Goal: Transaction & Acquisition: Purchase product/service

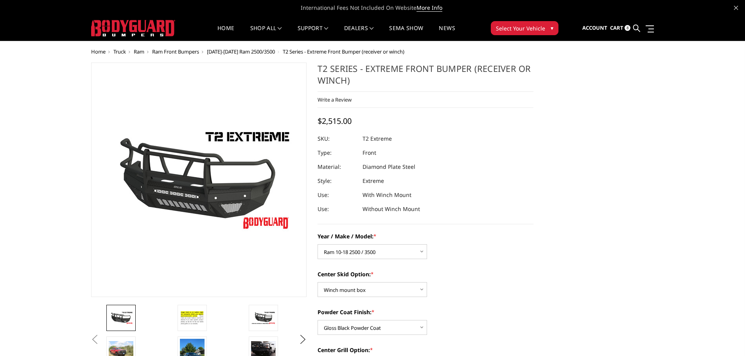
select select "1445"
select select "626"
select select "665"
select select "1081"
select select "1696"
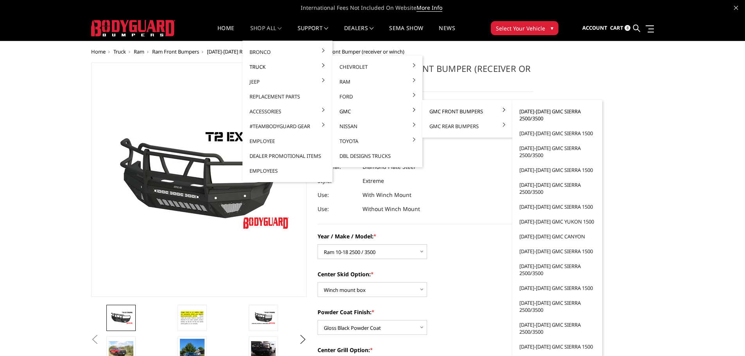
click at [531, 117] on link "[DATE]-[DATE] GMC Sierra 2500/3500" at bounding box center [558, 115] width 84 height 22
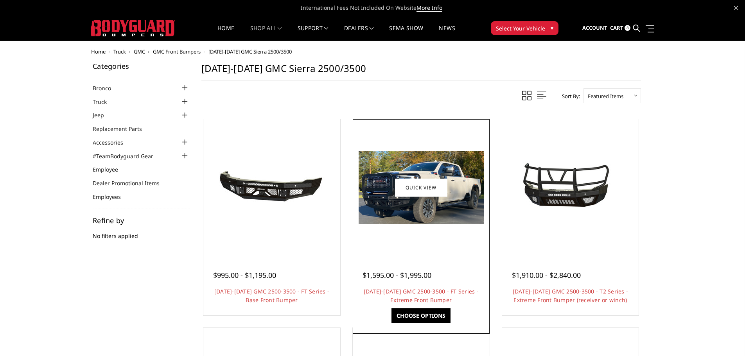
click at [427, 226] on div at bounding box center [421, 187] width 133 height 133
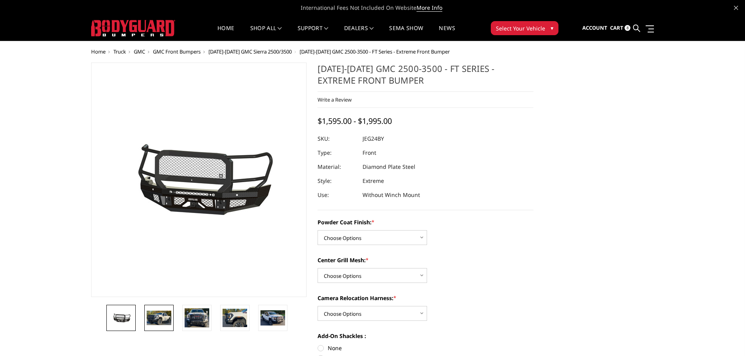
click at [166, 321] on img at bounding box center [159, 318] width 25 height 14
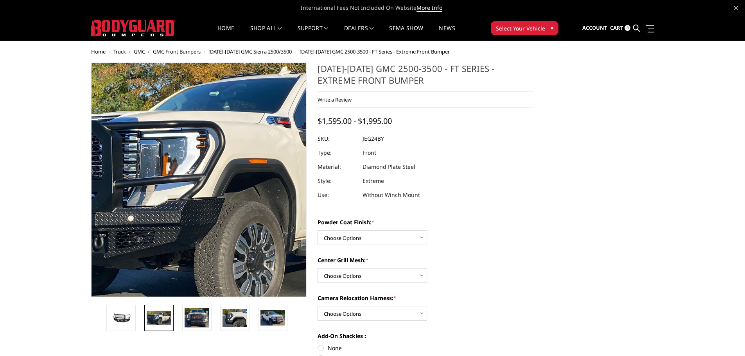
click at [178, 189] on img at bounding box center [226, 178] width 501 height 291
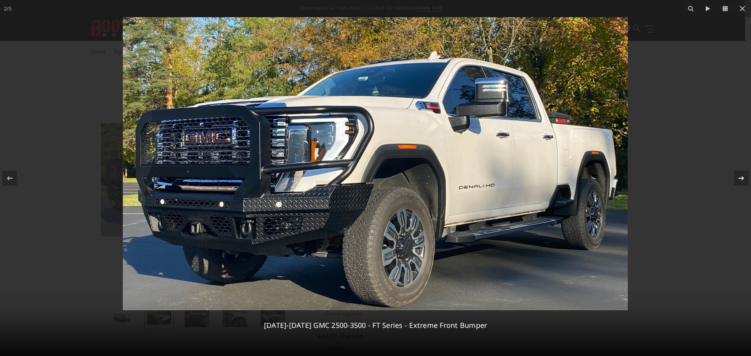
click at [738, 175] on icon at bounding box center [741, 178] width 9 height 9
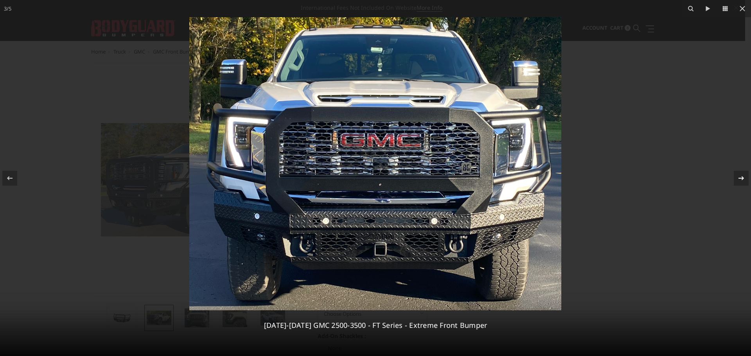
click at [738, 176] on icon at bounding box center [741, 178] width 9 height 9
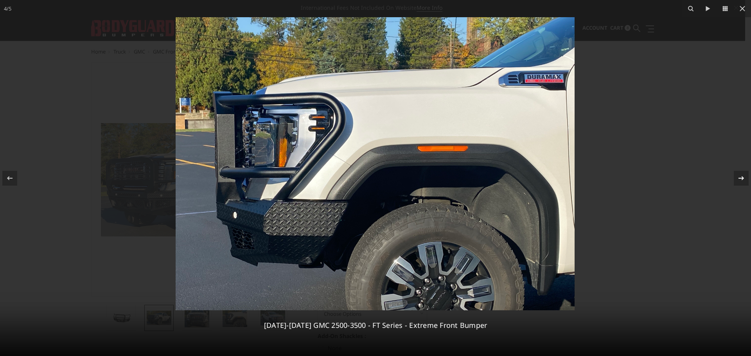
click at [740, 179] on icon at bounding box center [741, 178] width 9 height 9
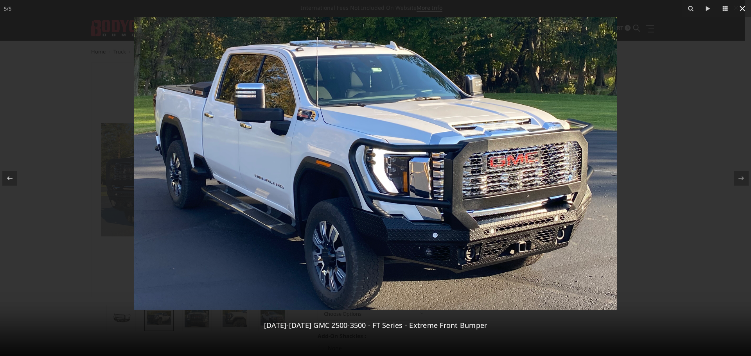
click at [740, 9] on icon at bounding box center [742, 8] width 9 height 9
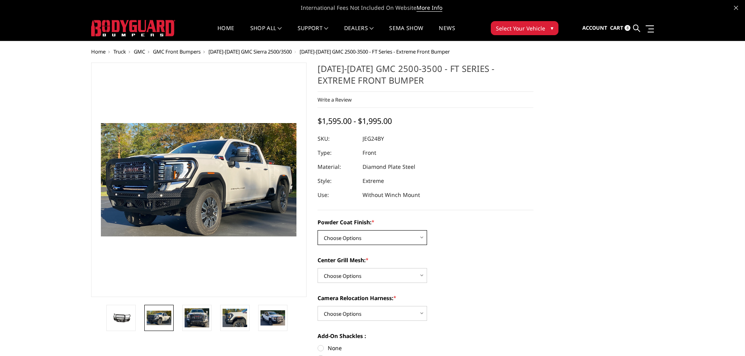
click at [404, 236] on select "Choose Options Bare Metal Gloss Black Powder Coat Textured Black Powder Coat" at bounding box center [373, 237] width 110 height 15
select select "3285"
click at [318, 230] on select "Choose Options Bare Metal Gloss Black Powder Coat Textured Black Powder Coat" at bounding box center [373, 237] width 110 height 15
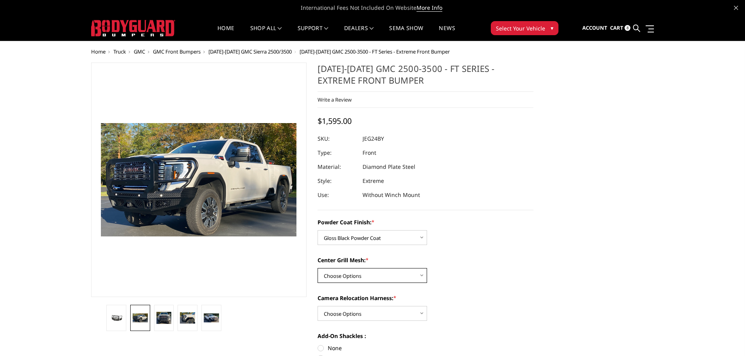
click at [399, 275] on select "Choose Options WITH Expanded Metal in Center Grill WITHOUT Expanded Metal in Ce…" at bounding box center [373, 275] width 110 height 15
select select "3287"
click at [318, 268] on select "Choose Options WITH Expanded Metal in Center Grill WITHOUT Expanded Metal in Ce…" at bounding box center [373, 275] width 110 height 15
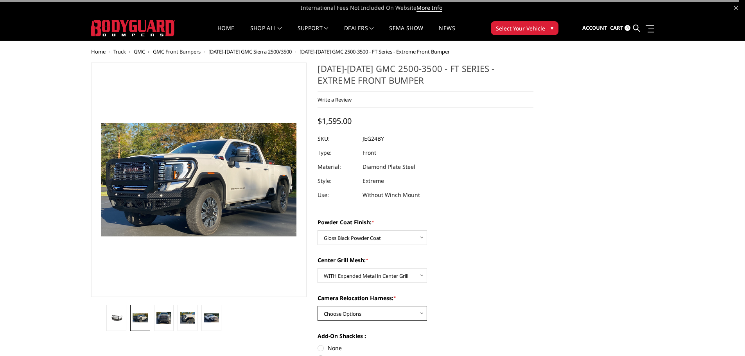
click at [394, 315] on select "Choose Options WITH Camera Relocation Harness WITHOUT Camera Relocation Harness" at bounding box center [373, 313] width 110 height 15
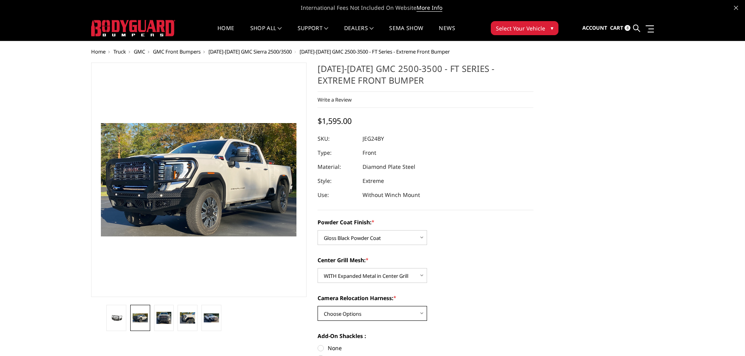
select select "3289"
click at [318, 306] on select "Choose Options WITH Camera Relocation Harness WITHOUT Camera Relocation Harness" at bounding box center [373, 313] width 110 height 15
click at [221, 53] on span "[DATE]-[DATE] GMC Sierra 2500/3500" at bounding box center [249, 51] width 83 height 7
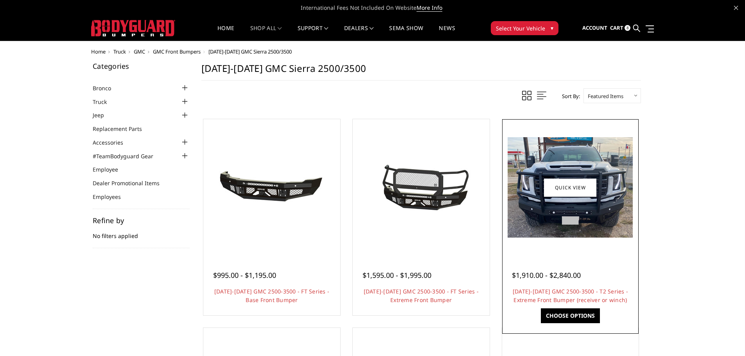
click at [566, 201] on img at bounding box center [570, 187] width 125 height 101
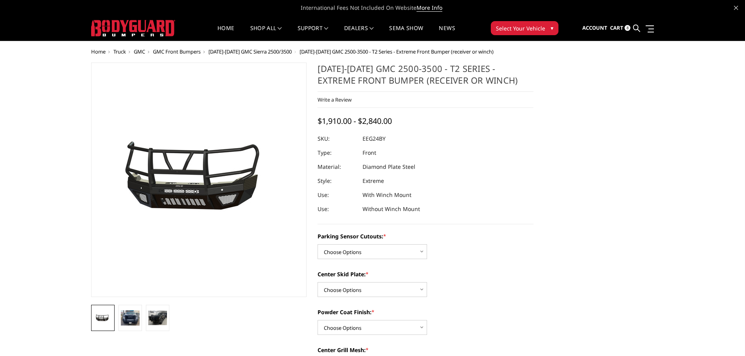
scroll to position [78, 0]
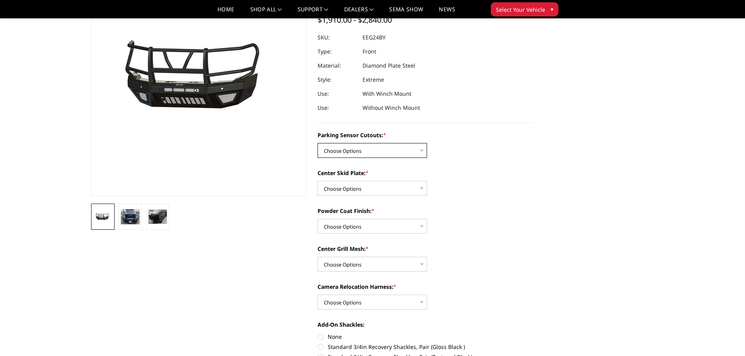
click at [408, 150] on select "Choose Options Yes - With Parking Sensor Cutouts" at bounding box center [373, 150] width 110 height 15
select select "3733"
click at [318, 143] on select "Choose Options Yes - With Parking Sensor Cutouts" at bounding box center [373, 150] width 110 height 15
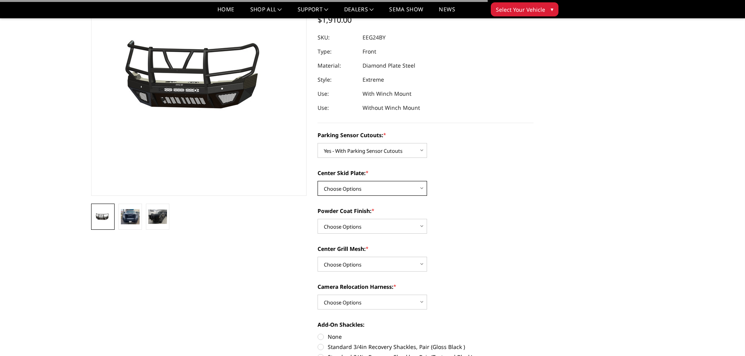
click at [405, 188] on select "Choose Options 2" Receiver Tube Standard Skid Plate (included) Winch Mount Skid…" at bounding box center [373, 188] width 110 height 15
select select "3734"
click at [318, 181] on select "Choose Options 2" Receiver Tube Standard Skid Plate (included) Winch Mount Skid…" at bounding box center [373, 188] width 110 height 15
click at [404, 231] on select "Choose Options Bare Metal Gloss Black Powder Coat Textured Black Powder Coat" at bounding box center [373, 226] width 110 height 15
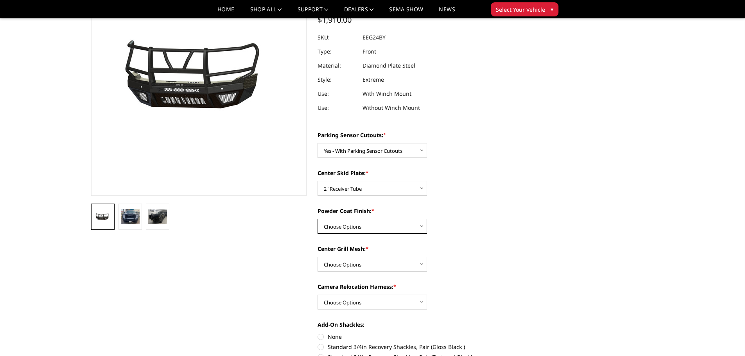
select select "3738"
click at [318, 219] on select "Choose Options Bare Metal Gloss Black Powder Coat Textured Black Powder Coat" at bounding box center [373, 226] width 110 height 15
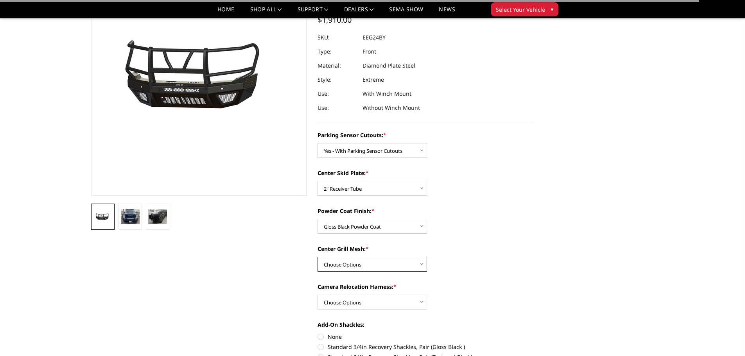
click at [397, 264] on select "Choose Options With expanded metal Without expanded metal" at bounding box center [373, 264] width 110 height 15
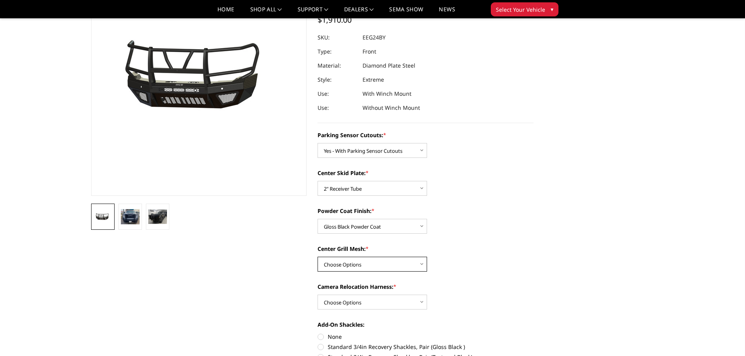
select select "3741"
click at [318, 257] on select "Choose Options With expanded metal Without expanded metal" at bounding box center [373, 264] width 110 height 15
click at [392, 304] on select "Choose Options With camera harness Without camera harness" at bounding box center [373, 302] width 110 height 15
select select "3742"
click at [318, 295] on select "Choose Options With camera harness Without camera harness" at bounding box center [373, 302] width 110 height 15
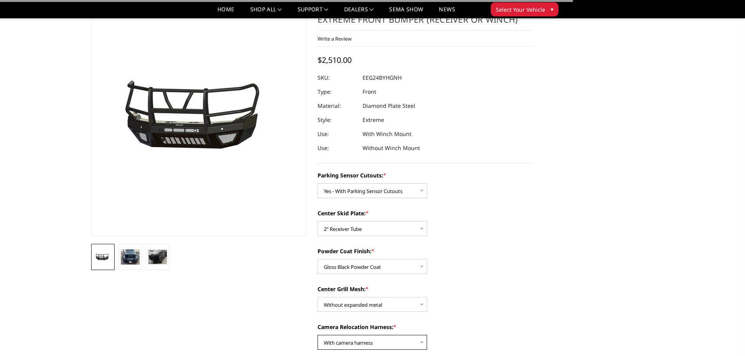
scroll to position [0, 0]
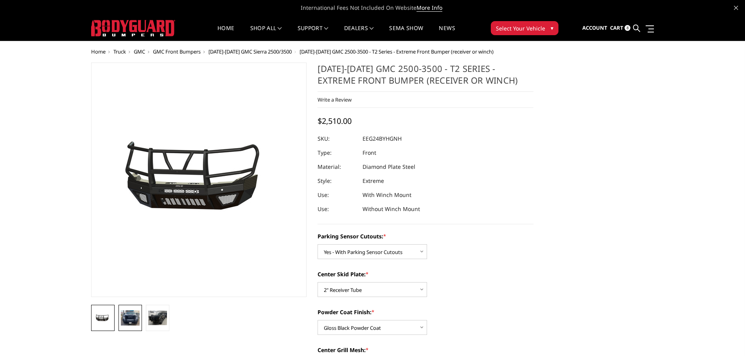
click at [133, 321] on img at bounding box center [130, 318] width 19 height 15
